Goal: Task Accomplishment & Management: Manage account settings

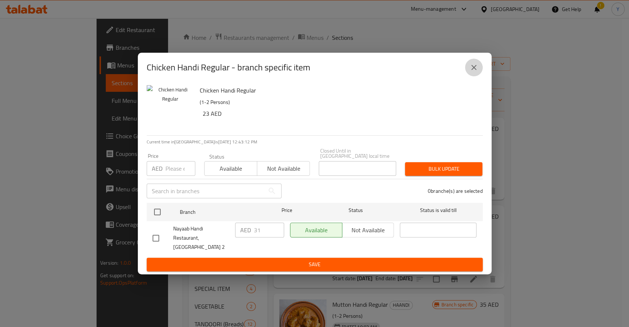
click at [475, 72] on icon "close" at bounding box center [473, 67] width 9 height 9
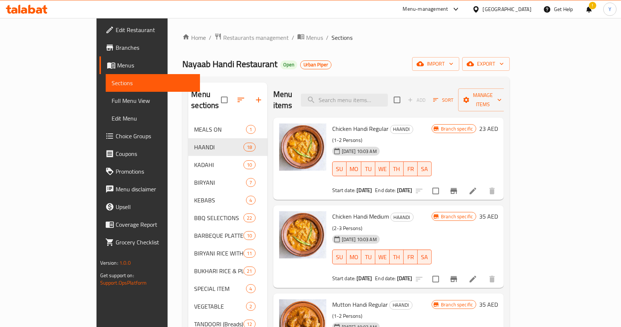
click at [415, 10] on div "Menu-management" at bounding box center [425, 9] width 45 height 9
click at [223, 39] on span "Restaurants management" at bounding box center [256, 37] width 66 height 9
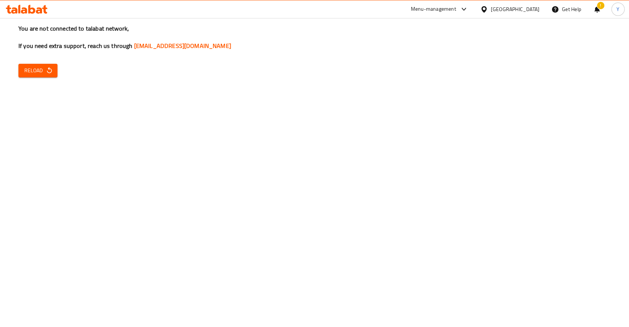
click at [43, 66] on span "Reload" at bounding box center [37, 70] width 27 height 9
click at [36, 73] on span "Reload" at bounding box center [37, 70] width 27 height 9
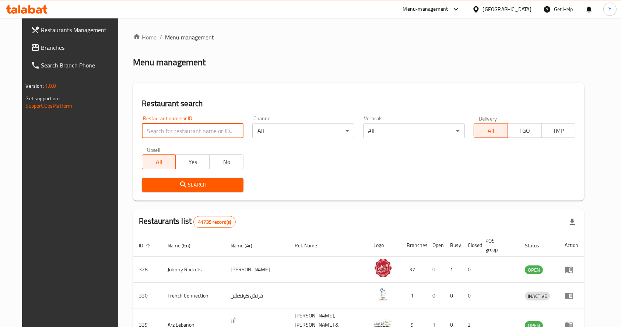
click at [211, 127] on input "search" at bounding box center [193, 130] width 102 height 15
click button "Search" at bounding box center [193, 185] width 102 height 14
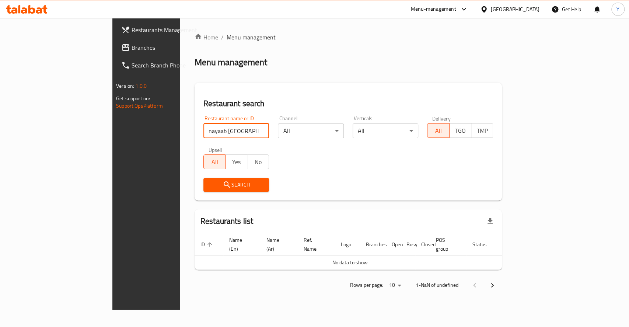
click button "Search" at bounding box center [236, 185] width 66 height 14
click at [209, 187] on span "Search" at bounding box center [236, 184] width 54 height 9
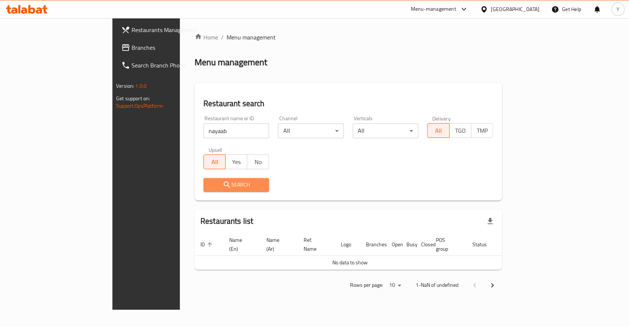
click at [209, 187] on span "Search" at bounding box center [236, 184] width 54 height 9
click at [203, 134] on input "nayaab" at bounding box center [236, 130] width 66 height 15
click button "Search" at bounding box center [236, 185] width 66 height 14
click at [203, 129] on input "nayab" at bounding box center [236, 130] width 66 height 15
click button "Search" at bounding box center [236, 185] width 66 height 14
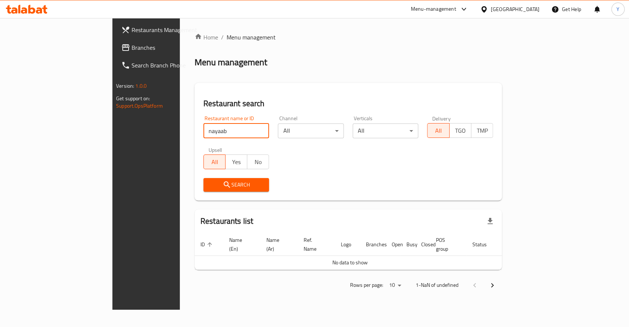
click button "Search" at bounding box center [236, 185] width 66 height 14
type input "nayaab hy"
click button "Search" at bounding box center [236, 185] width 66 height 14
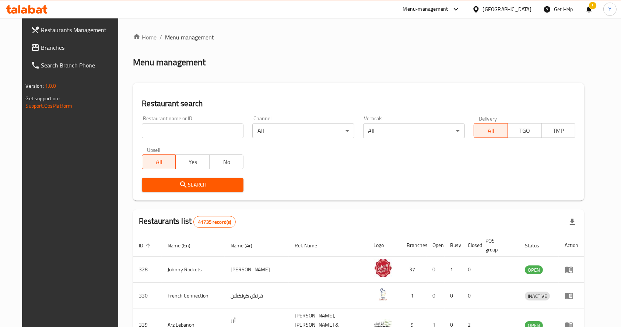
click at [190, 128] on input "search" at bounding box center [193, 130] width 102 height 15
paste input "Marina mall event in Parking area"
type input "Marina mall event in Parking area"
click button "Search" at bounding box center [193, 185] width 102 height 14
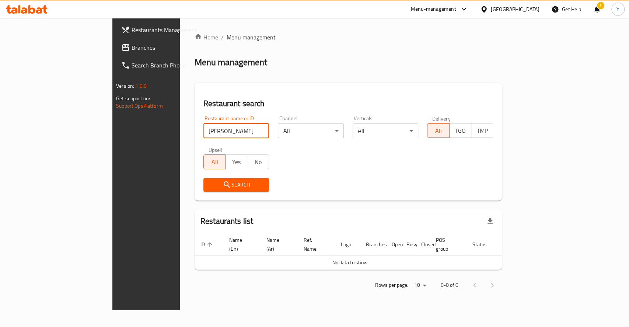
click button "Search" at bounding box center [236, 185] width 66 height 14
type input "ali bhai"
click button "Search" at bounding box center [236, 185] width 66 height 14
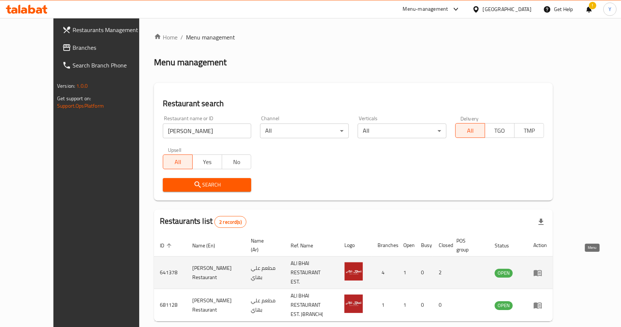
click at [542, 270] on icon "enhanced table" at bounding box center [538, 273] width 8 height 6
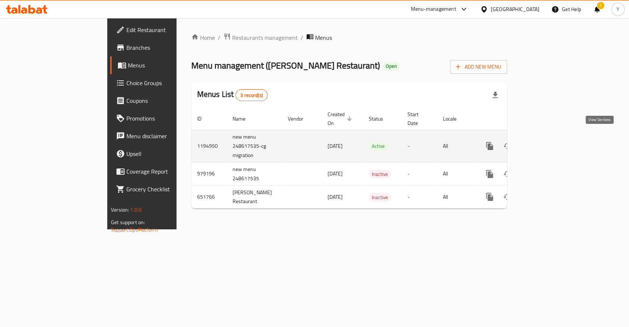
click at [547, 141] on icon "enhanced table" at bounding box center [542, 145] width 9 height 9
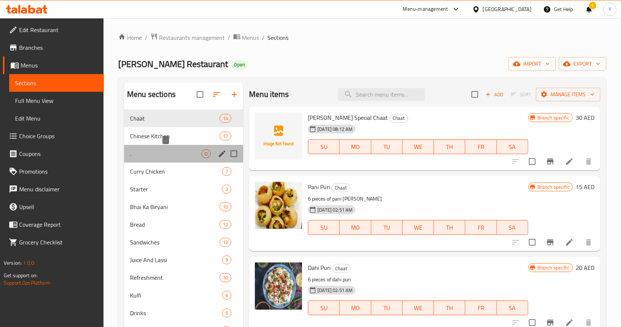
click at [156, 154] on span "." at bounding box center [165, 153] width 71 height 9
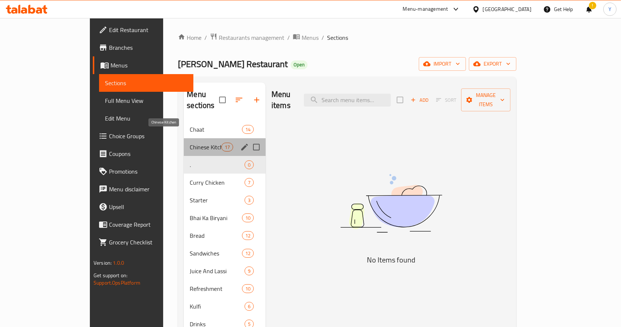
click at [190, 143] on span "Chinese Kitchen" at bounding box center [205, 147] width 31 height 9
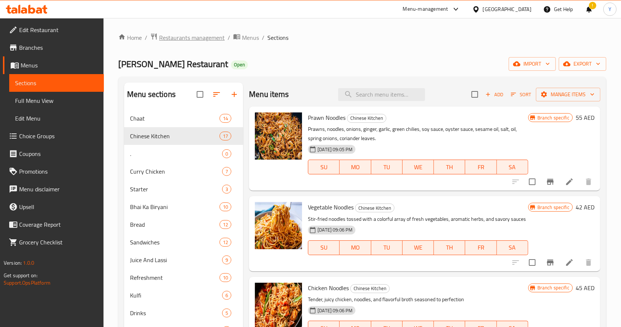
click at [208, 40] on span "Restaurants management" at bounding box center [192, 37] width 66 height 9
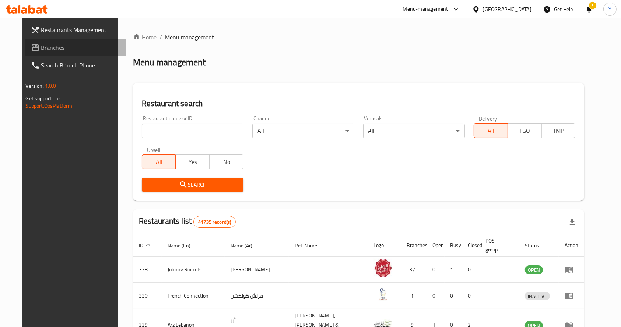
click at [50, 48] on span "Branches" at bounding box center [80, 47] width 79 height 9
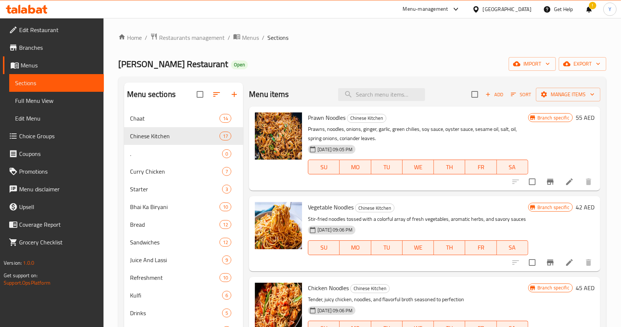
click at [32, 46] on span "Branches" at bounding box center [58, 47] width 79 height 9
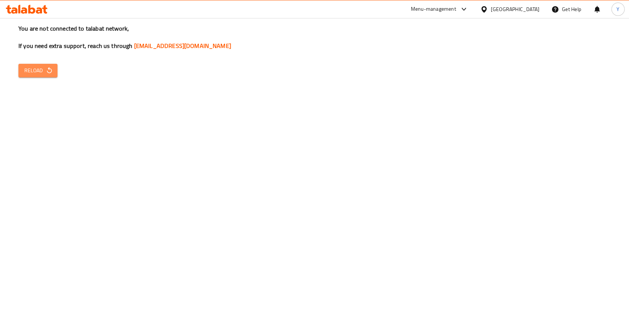
click at [51, 70] on icon "button" at bounding box center [49, 70] width 5 height 6
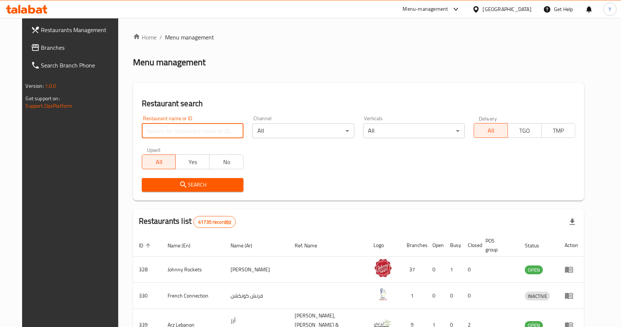
drag, startPoint x: 0, startPoint y: 0, endPoint x: 190, endPoint y: 130, distance: 230.1
click at [190, 130] on input "search" at bounding box center [193, 130] width 102 height 15
type input "nayaab [GEOGRAPHIC_DATA]"
click button "Search" at bounding box center [193, 185] width 102 height 14
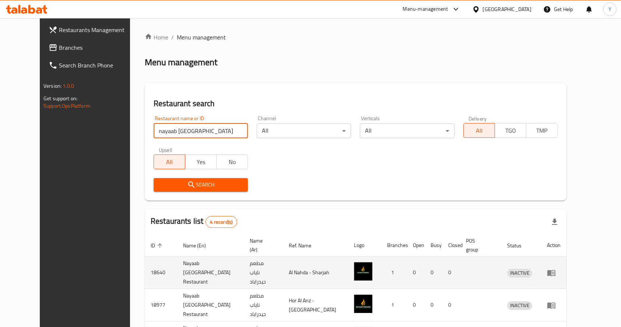
scroll to position [64, 0]
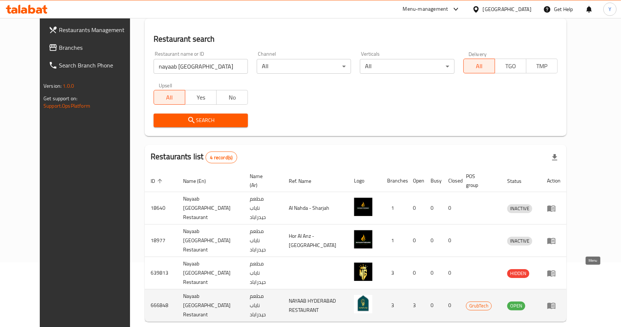
click at [555, 302] on icon "enhanced table" at bounding box center [551, 305] width 8 height 6
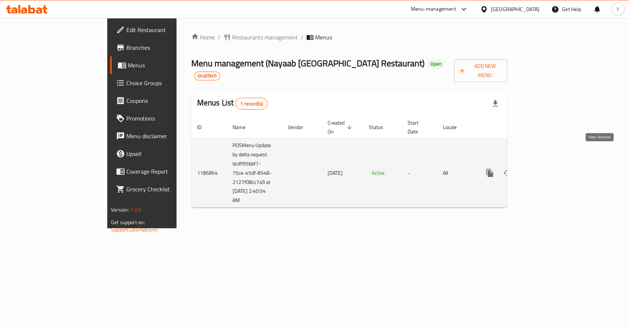
click at [547, 168] on icon "enhanced table" at bounding box center [542, 172] width 9 height 9
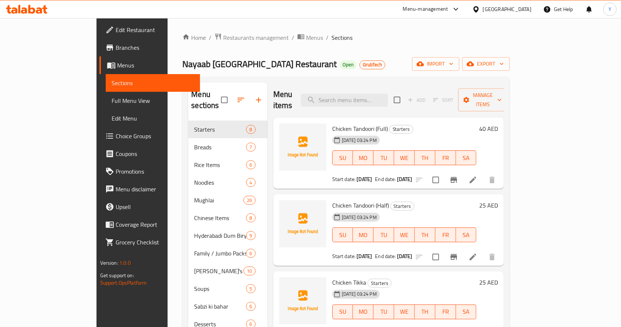
click at [194, 143] on span "Breads" at bounding box center [220, 147] width 52 height 9
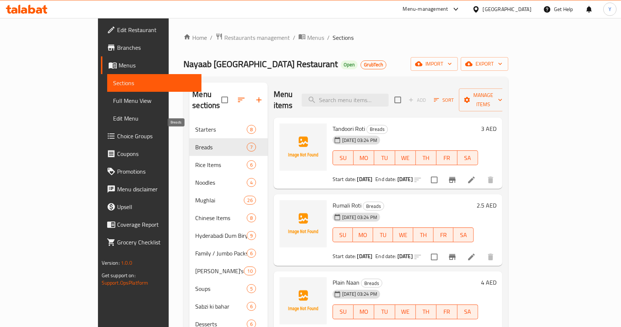
click at [189, 161] on div "Rice Items 6" at bounding box center [228, 165] width 78 height 18
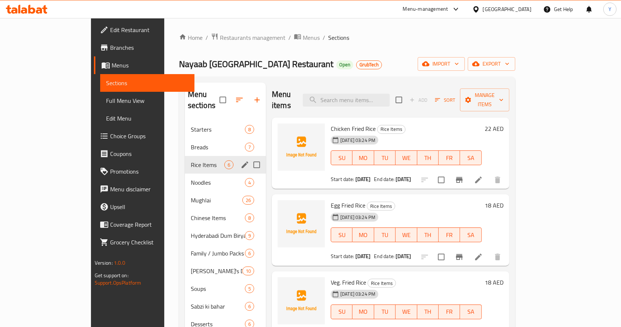
scroll to position [45, 0]
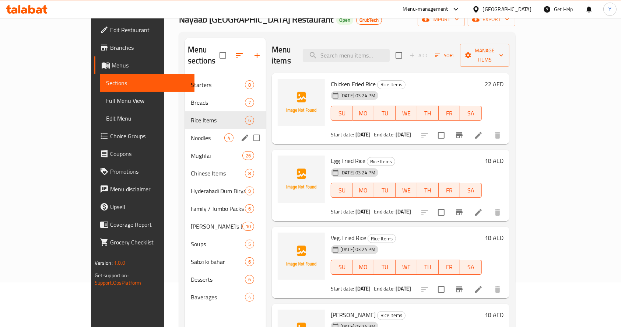
click at [185, 129] on div "Noodles 4" at bounding box center [225, 138] width 81 height 18
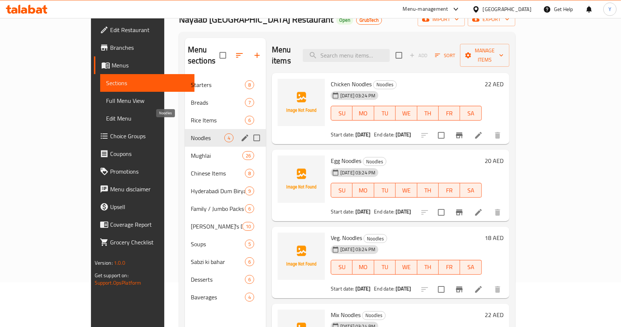
click at [185, 147] on div "Mughlai 26" at bounding box center [225, 156] width 81 height 18
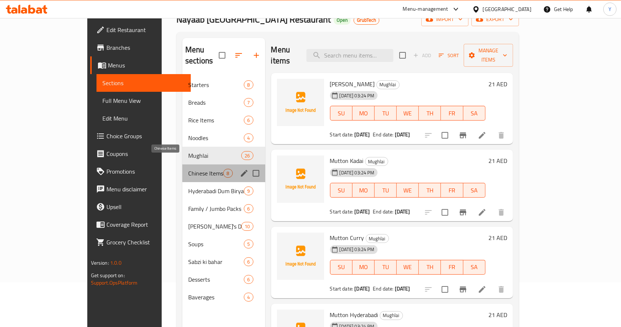
click at [188, 169] on span "Chinese Items" at bounding box center [205, 173] width 35 height 9
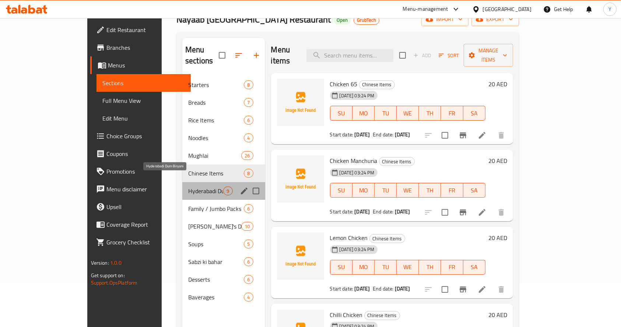
click at [188, 186] on span "Hyderabadi Dum Biryani" at bounding box center [205, 190] width 35 height 9
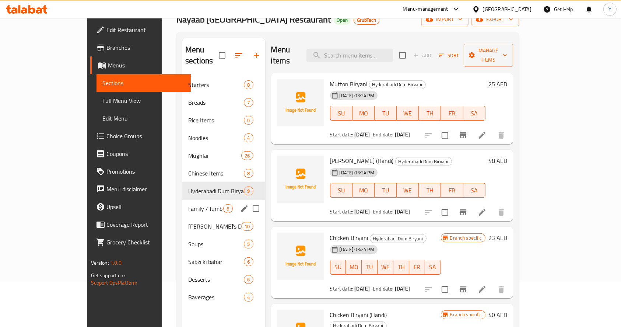
click at [188, 204] on span "Family / Jumbo Packs" at bounding box center [205, 208] width 35 height 9
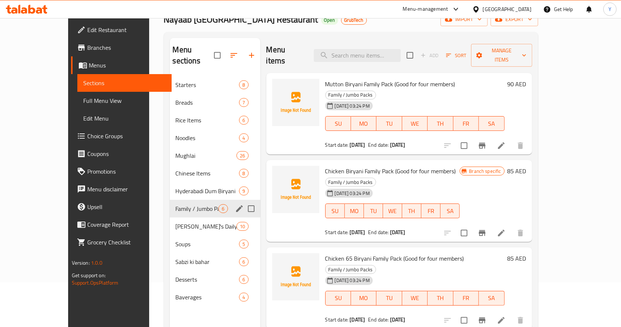
click at [176, 222] on span "Nayaab's Daily Special" at bounding box center [206, 226] width 61 height 9
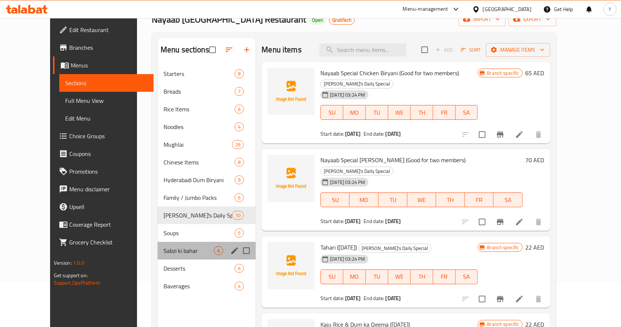
click at [172, 243] on div "Sabzi ki bahar 6" at bounding box center [207, 251] width 98 height 18
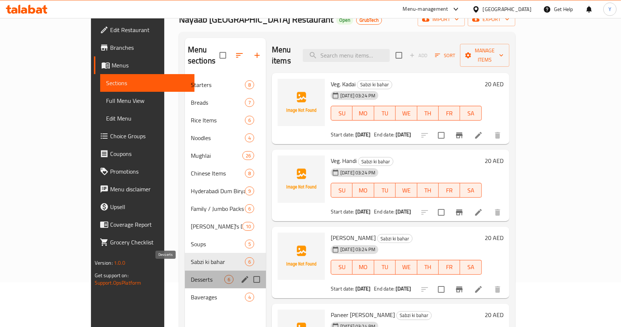
click at [191, 275] on span "Desserts" at bounding box center [208, 279] width 34 height 9
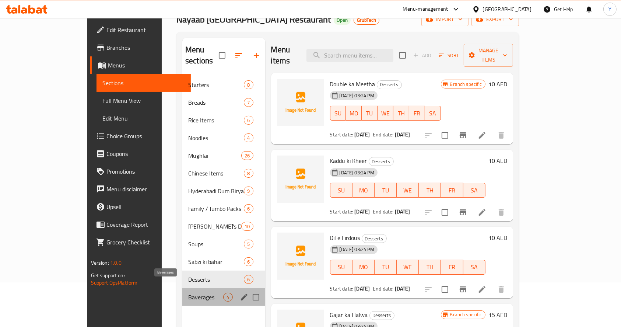
click at [188, 292] on span "Baverages" at bounding box center [205, 296] width 35 height 9
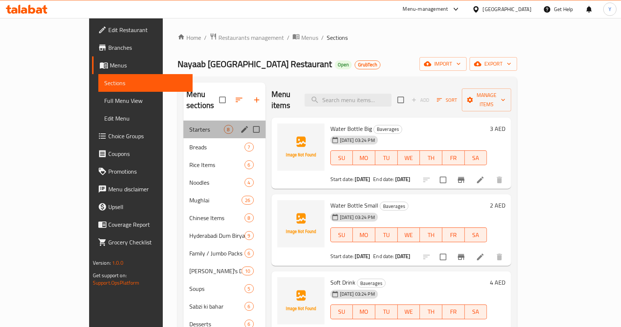
click at [183, 123] on div "Starters 8" at bounding box center [224, 129] width 82 height 18
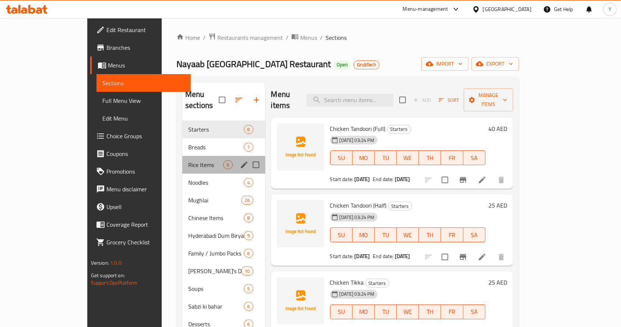
click at [182, 156] on div "Rice Items 6" at bounding box center [223, 165] width 83 height 18
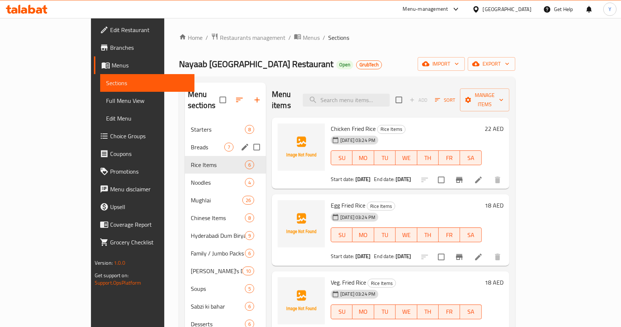
click at [191, 143] on span "Breads" at bounding box center [208, 147] width 34 height 9
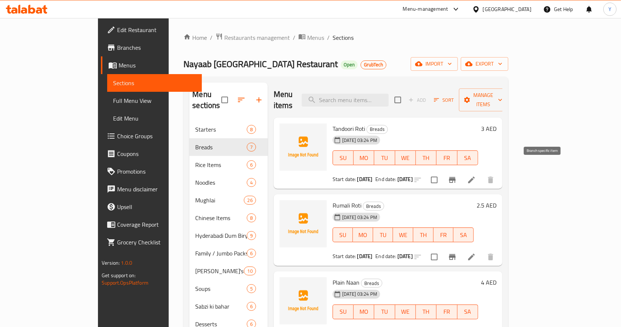
click at [456, 177] on icon "Branch-specific-item" at bounding box center [452, 180] width 7 height 6
click at [307, 36] on span "Menus" at bounding box center [315, 37] width 17 height 9
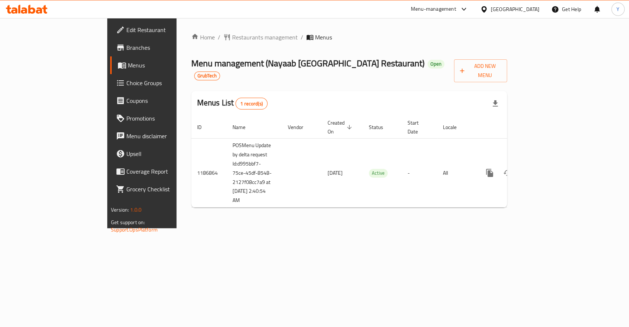
click at [507, 45] on div "Home / Restaurants management / Menus Menu management ( Nayaab [GEOGRAPHIC_DATA…" at bounding box center [349, 123] width 316 height 180
